Goal: Task Accomplishment & Management: Use online tool/utility

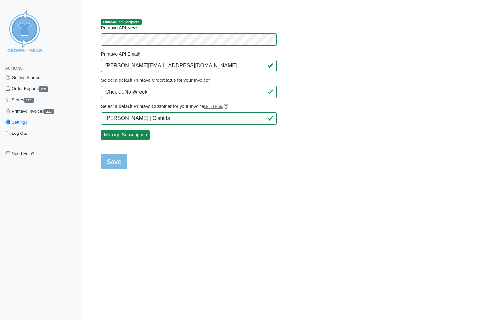
click at [39, 89] on link "Order Reports 222" at bounding box center [40, 88] width 81 height 11
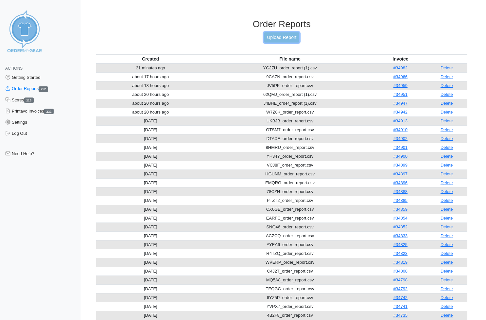
click at [273, 37] on link "Upload Report" at bounding box center [281, 37] width 35 height 10
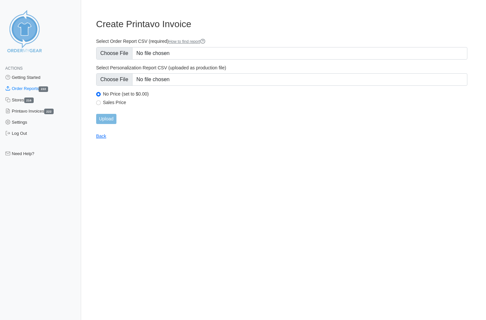
type input "C:\fakepath\AU8CM_order_report.csv"
click at [112, 117] on input "Upload" at bounding box center [106, 119] width 20 height 10
